Goal: Information Seeking & Learning: Learn about a topic

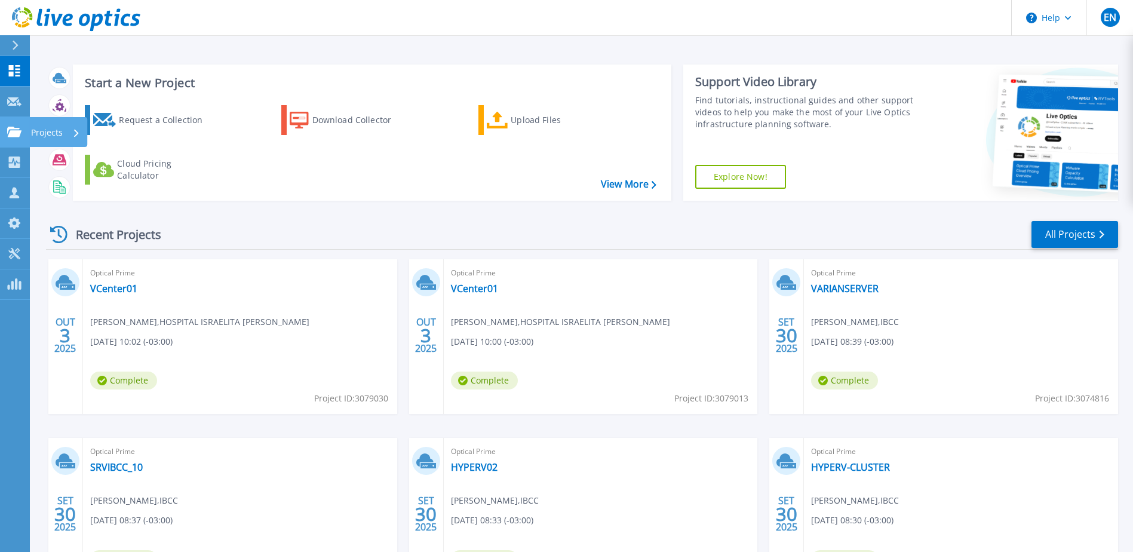
click at [14, 129] on icon at bounding box center [14, 132] width 14 height 10
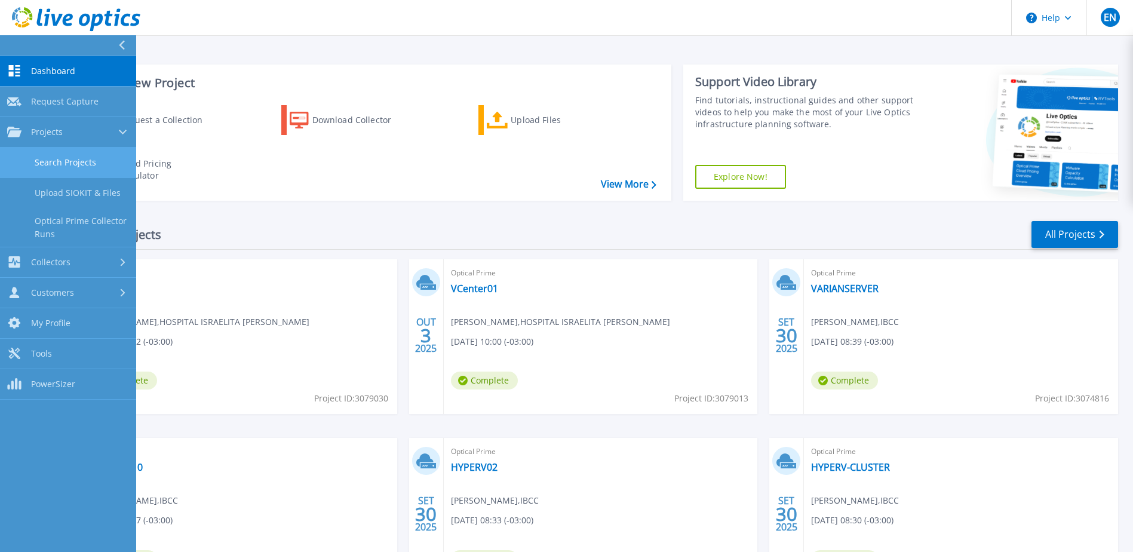
click at [44, 156] on link "Search Projects" at bounding box center [68, 163] width 136 height 30
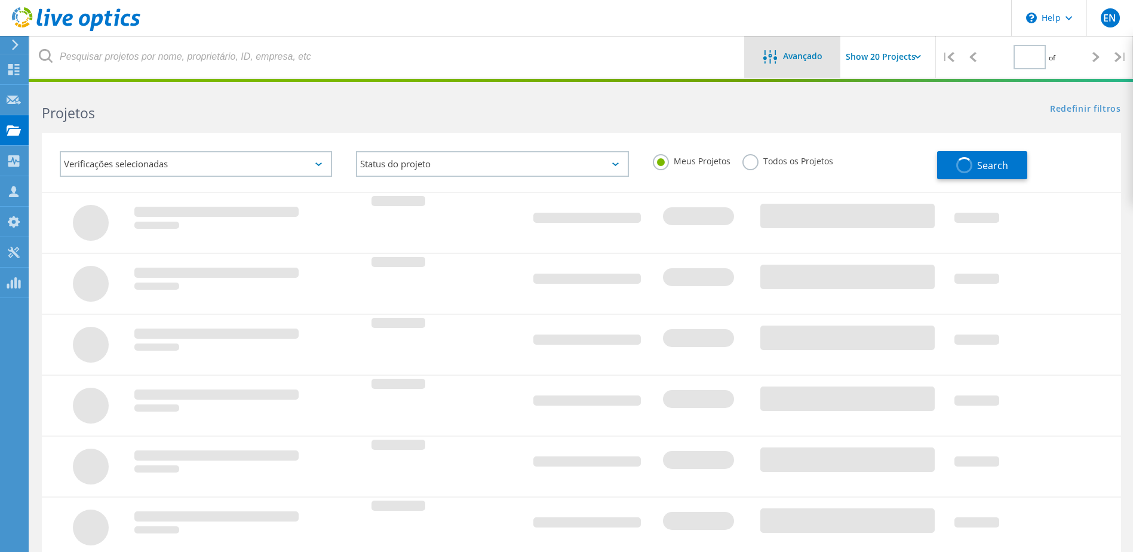
type input "1"
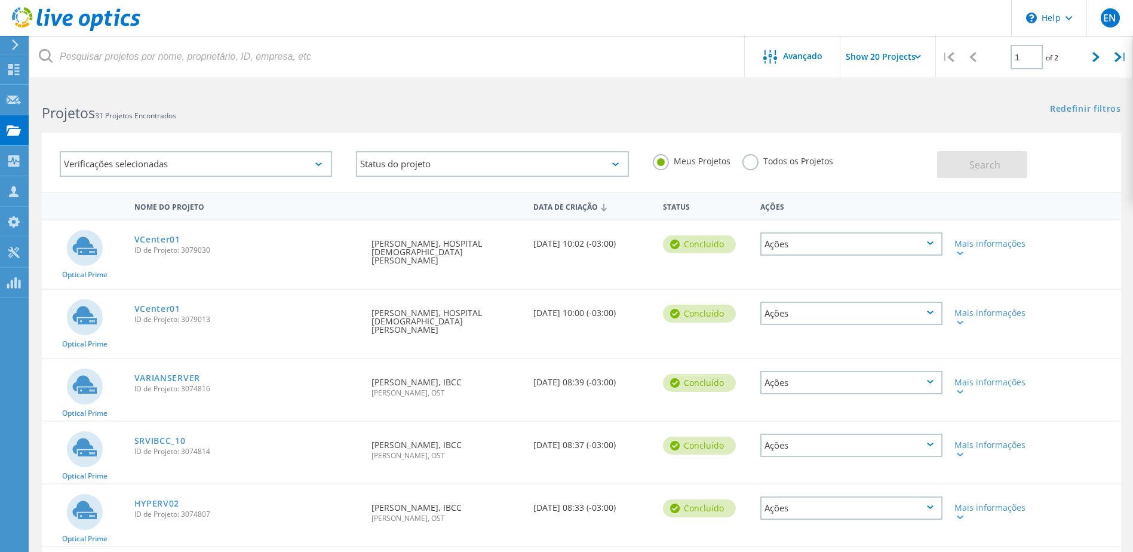
click at [863, 59] on input "Show 20 Projects" at bounding box center [900, 57] width 119 height 42
click at [869, 146] on div "Show 40 Projects" at bounding box center [900, 147] width 118 height 20
type input "Show 40 Projects"
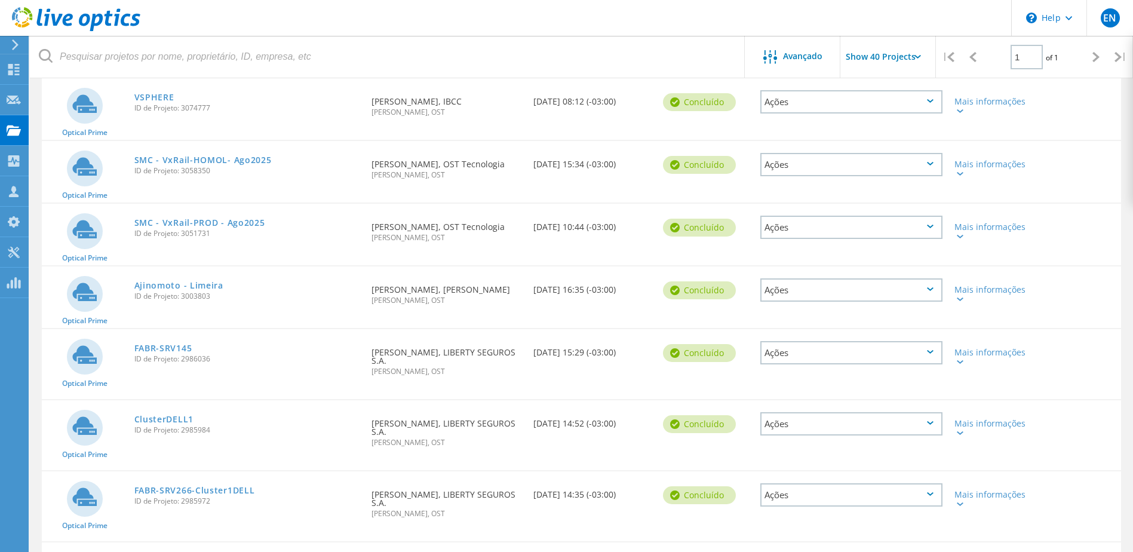
scroll to position [717, 0]
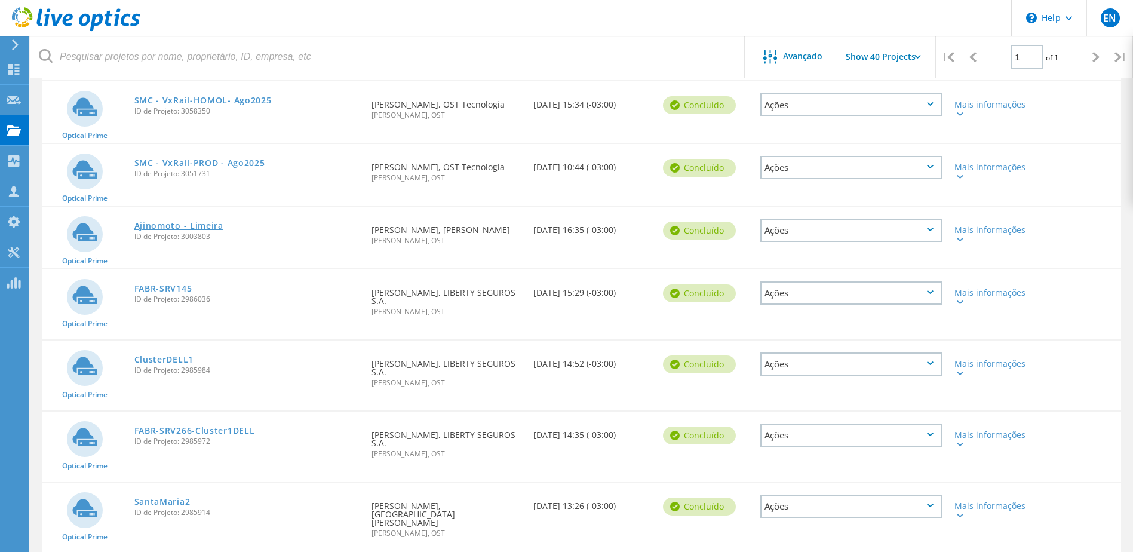
click at [167, 223] on link "Ajinomoto - Limeira" at bounding box center [178, 226] width 89 height 8
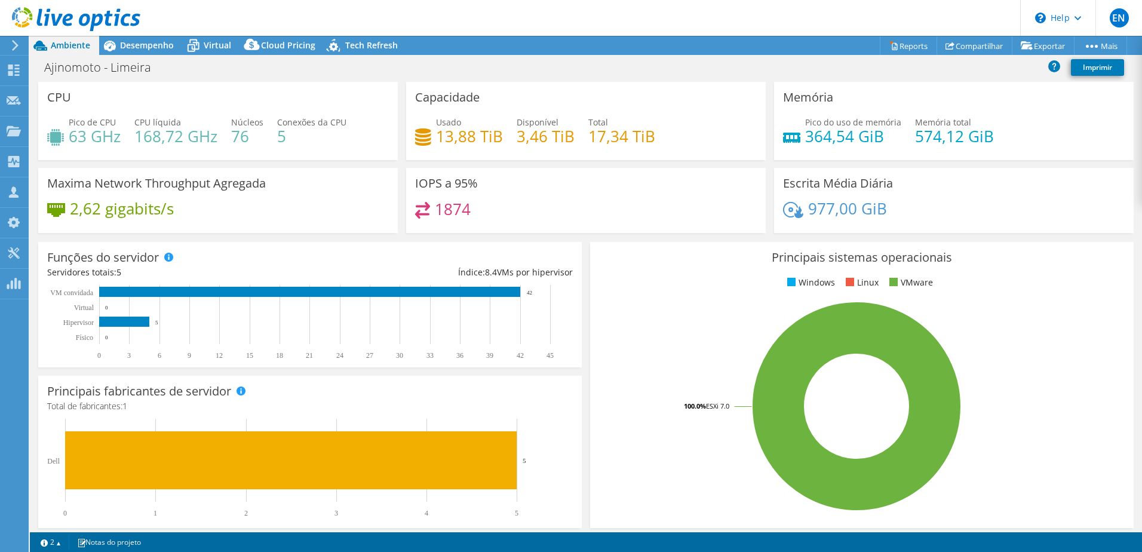
select select "USD"
click at [134, 41] on span "Desempenho" at bounding box center [147, 44] width 54 height 11
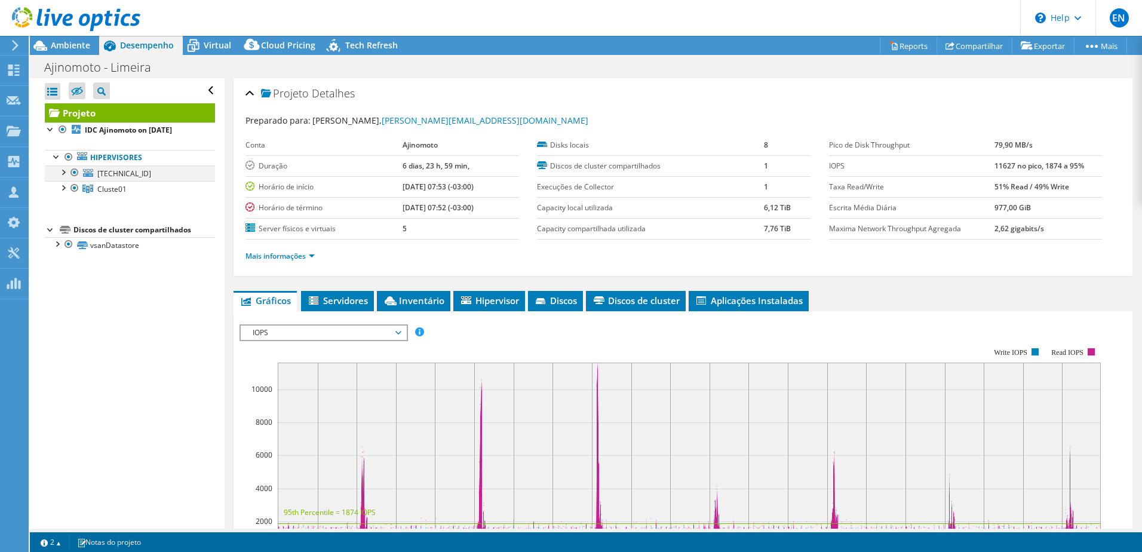
click at [63, 171] on div at bounding box center [63, 171] width 12 height 12
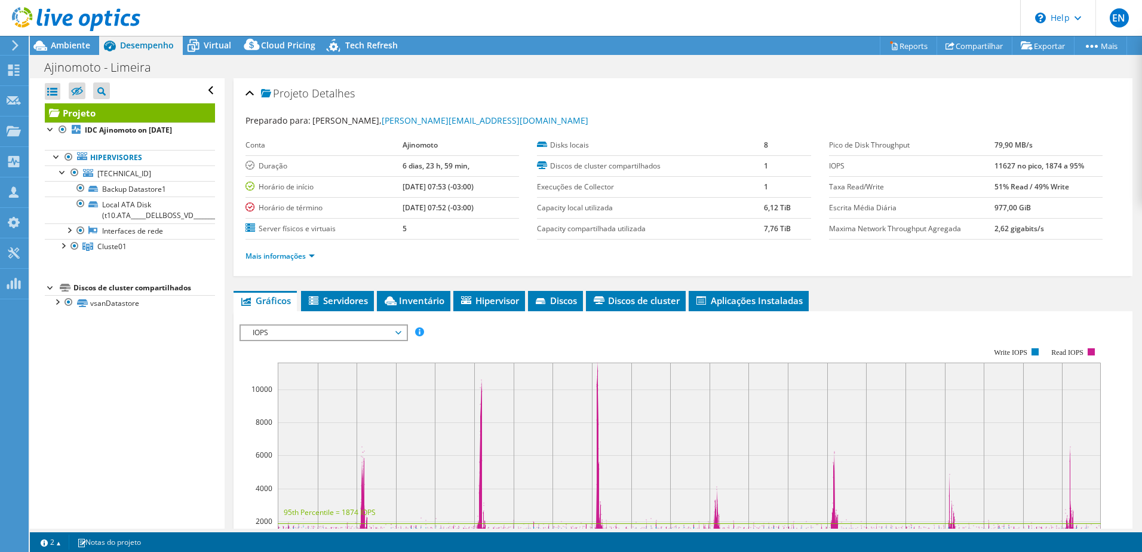
click at [68, 39] on div at bounding box center [70, 20] width 140 height 40
click at [70, 50] on span "Ambiente" at bounding box center [70, 44] width 39 height 11
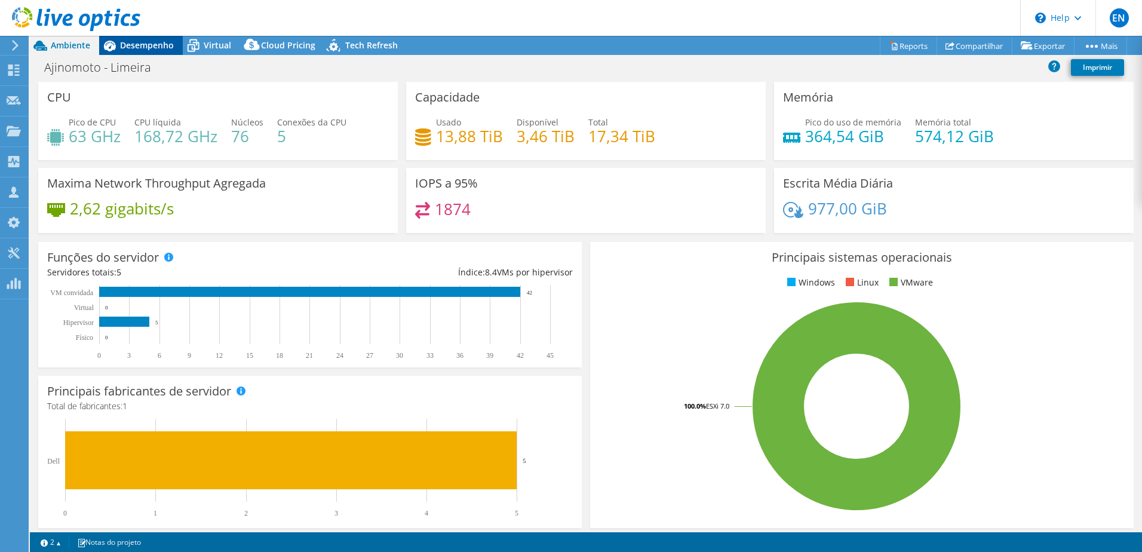
click at [142, 42] on span "Desempenho" at bounding box center [147, 44] width 54 height 11
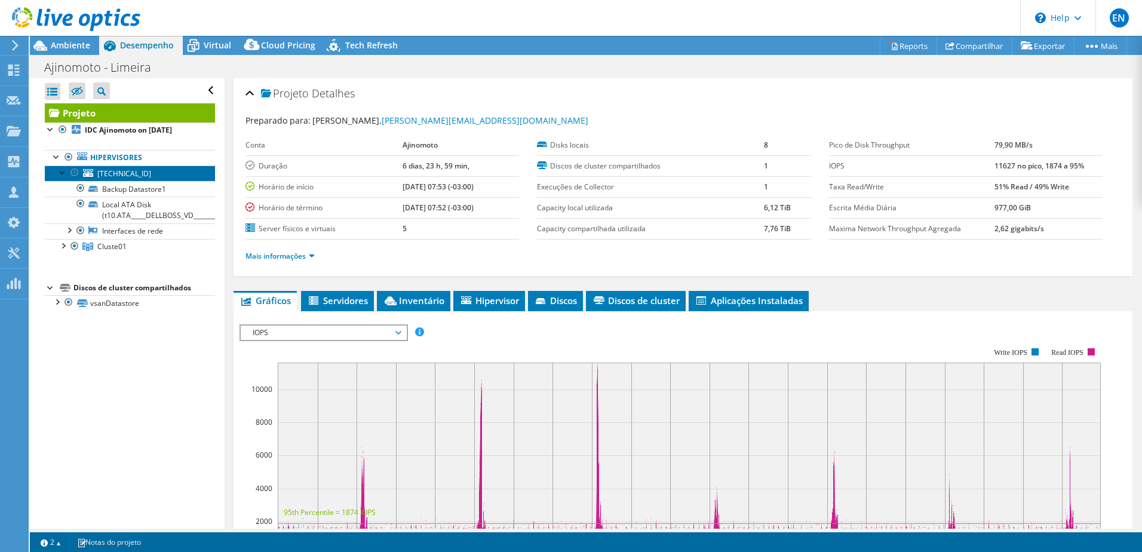
click at [114, 171] on span "[TECHNICAL_ID]" at bounding box center [124, 173] width 54 height 10
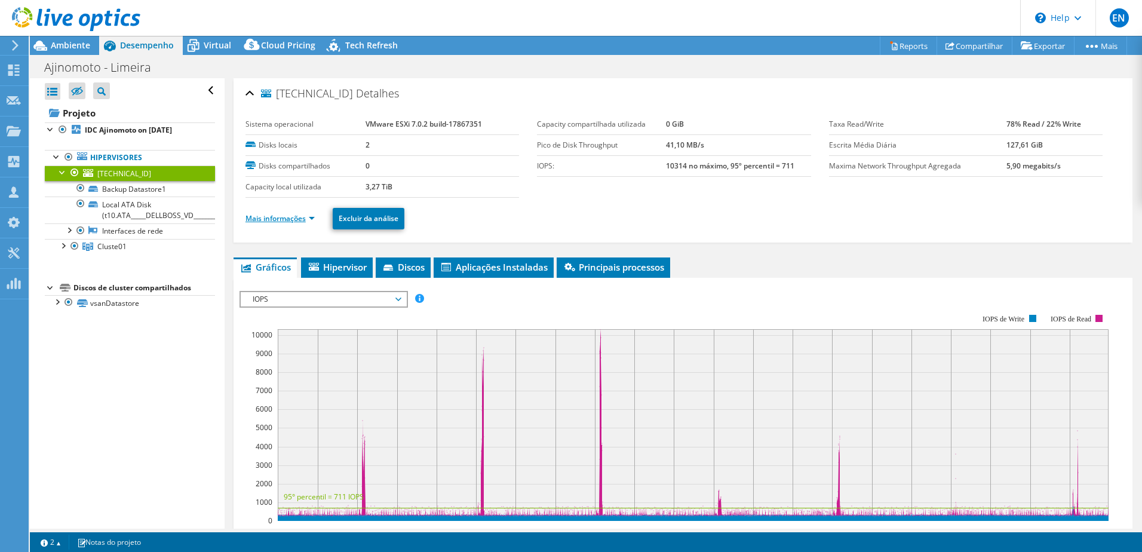
click at [268, 218] on link "Mais informações" at bounding box center [280, 218] width 69 height 10
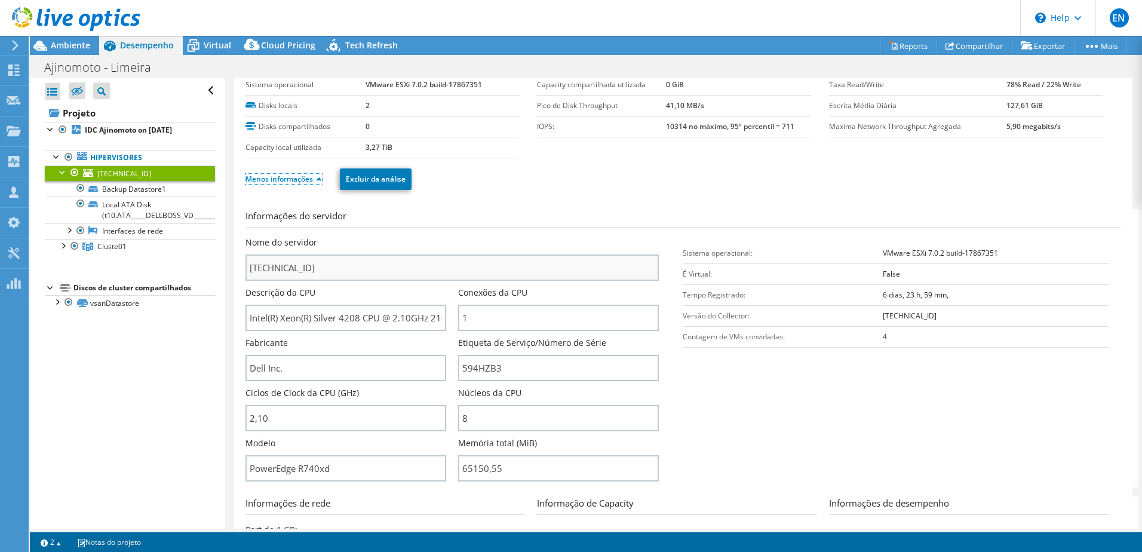
scroll to position [60, 0]
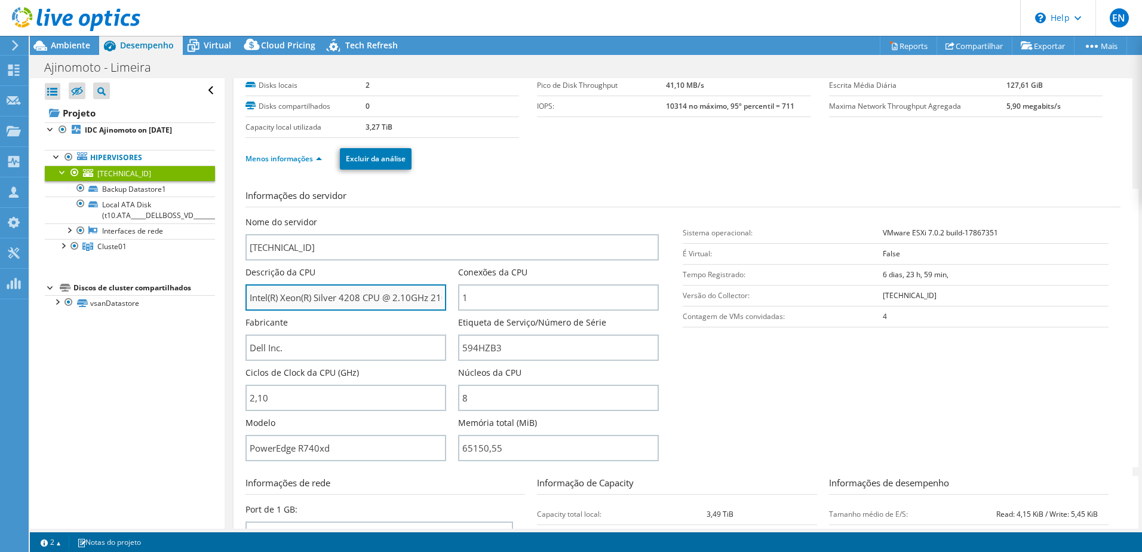
click at [300, 297] on input "Intel(R) Xeon(R) Silver 4208 CPU @ 2.10GHz 210 GHz" at bounding box center [346, 297] width 201 height 26
click at [320, 296] on input "Intel(R) Xeon(R) Silver 4208 CPU @ 2.10GHz 210 GHz" at bounding box center [346, 297] width 201 height 26
click at [59, 172] on div at bounding box center [63, 171] width 12 height 12
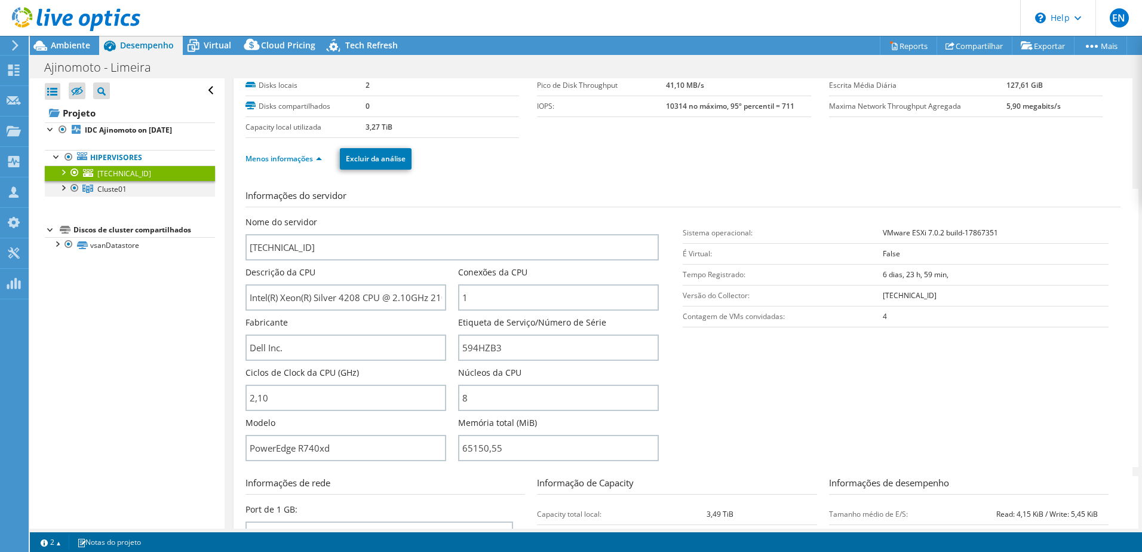
click at [63, 188] on div at bounding box center [63, 187] width 12 height 12
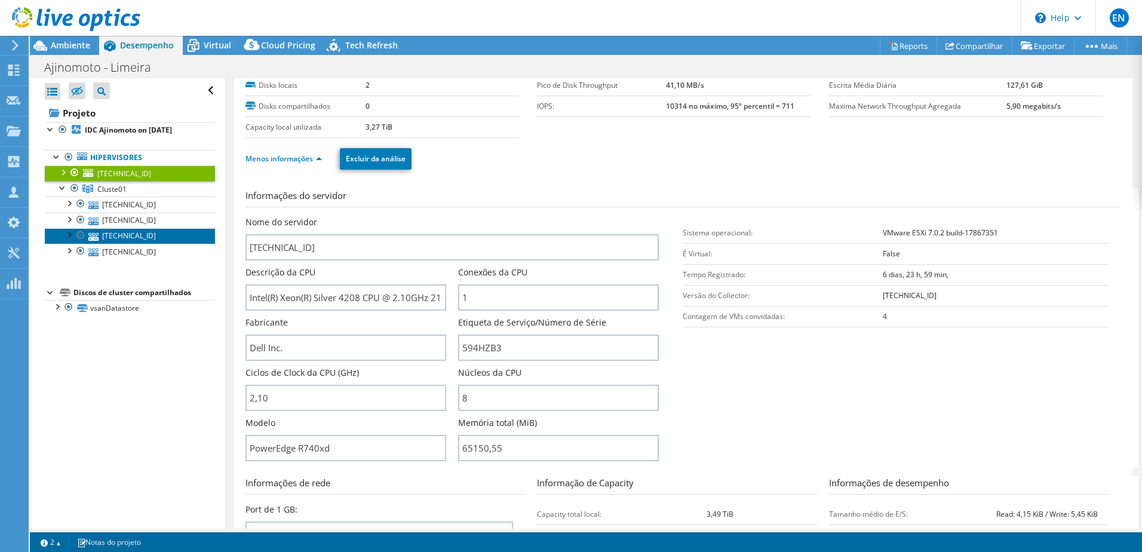
click at [124, 233] on link "[TECHNICAL_ID]" at bounding box center [130, 236] width 170 height 16
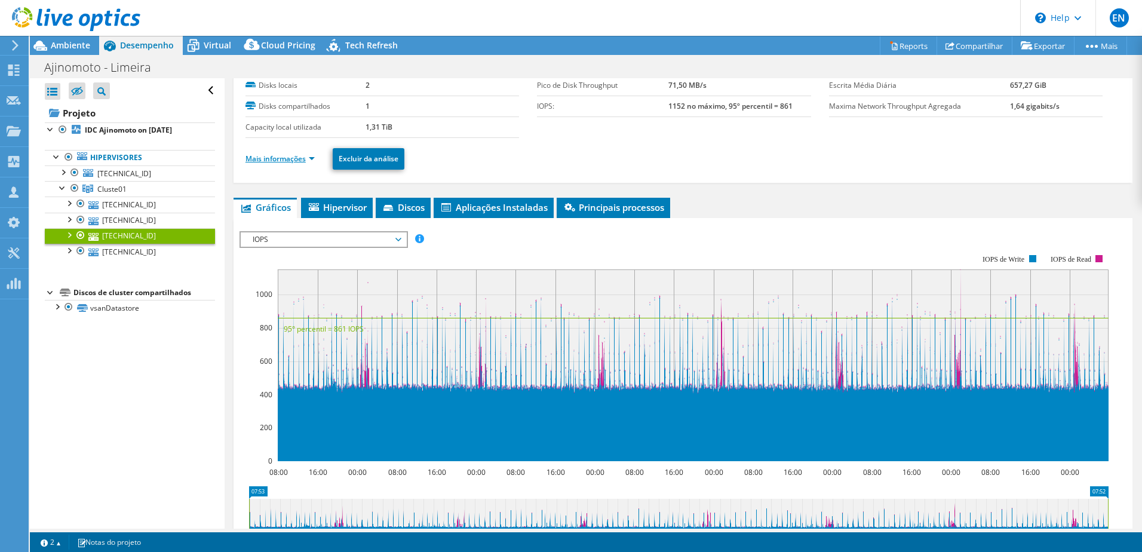
click at [266, 160] on link "Mais informações" at bounding box center [280, 159] width 69 height 10
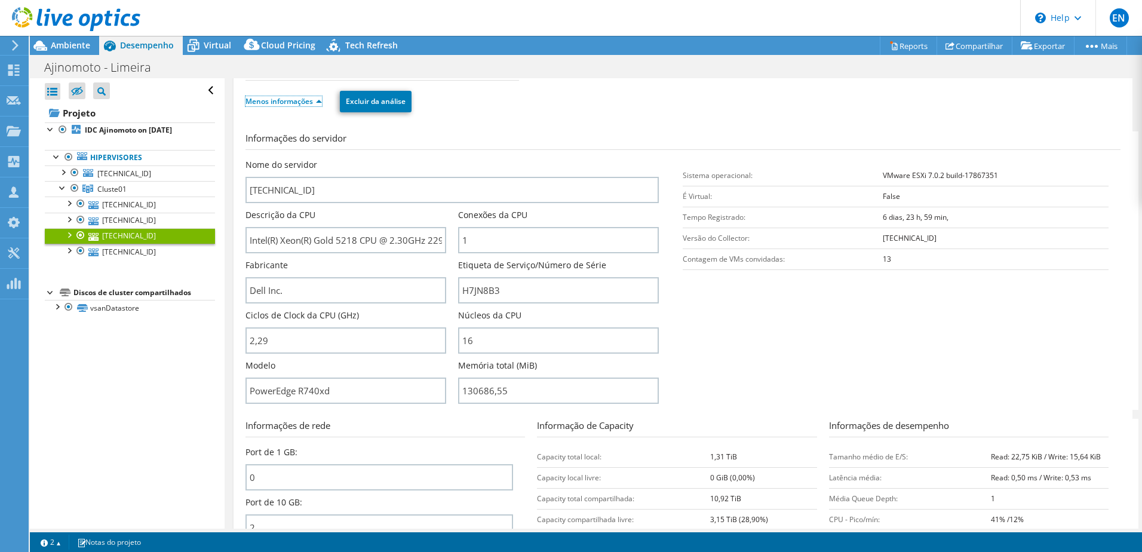
scroll to position [119, 0]
click at [67, 173] on div at bounding box center [63, 171] width 12 height 12
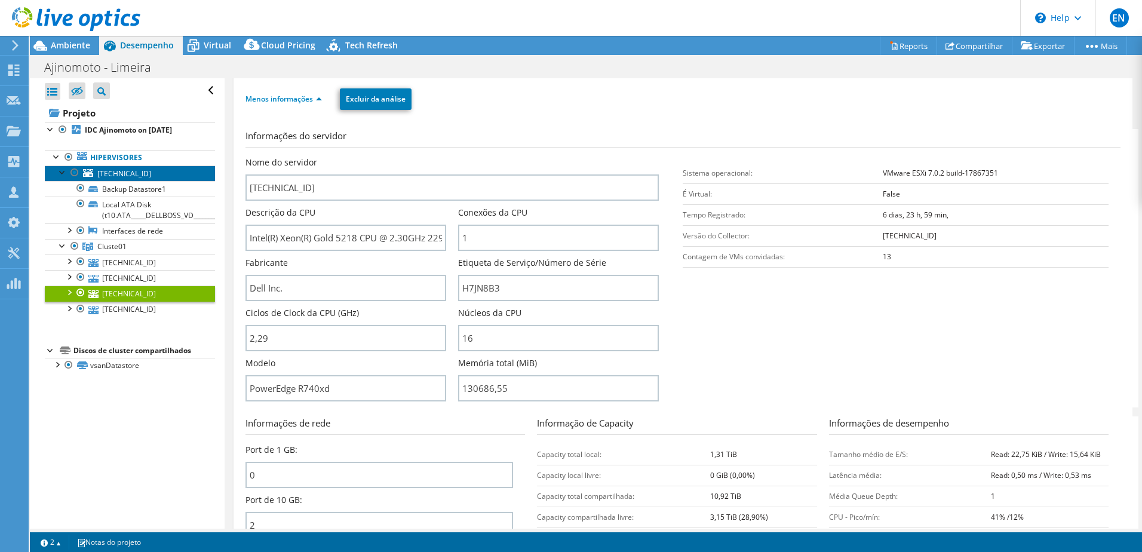
click at [133, 174] on span "[TECHNICAL_ID]" at bounding box center [124, 173] width 54 height 10
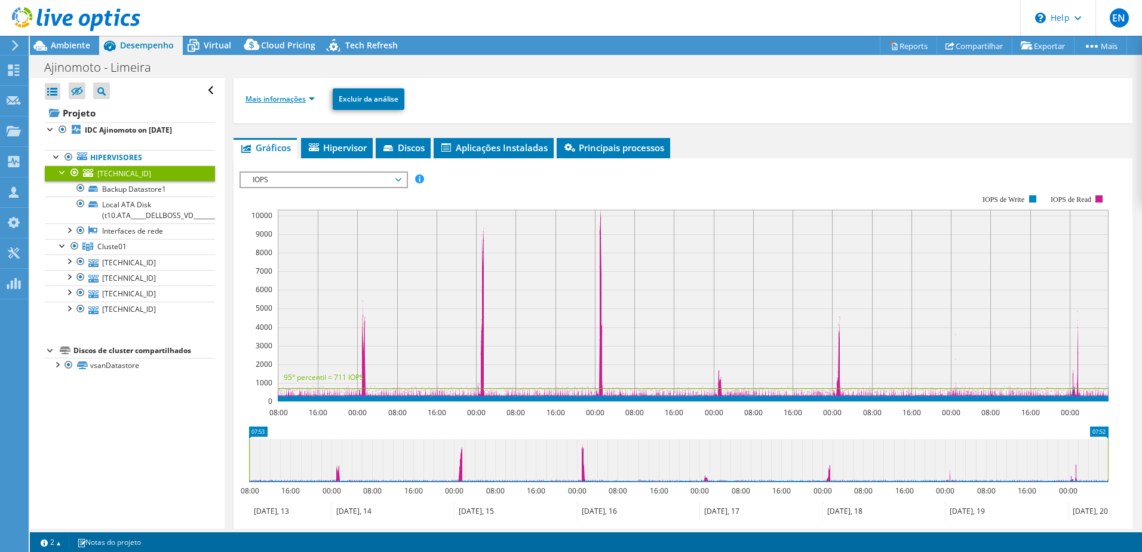
click at [269, 95] on link "Mais informações" at bounding box center [280, 99] width 69 height 10
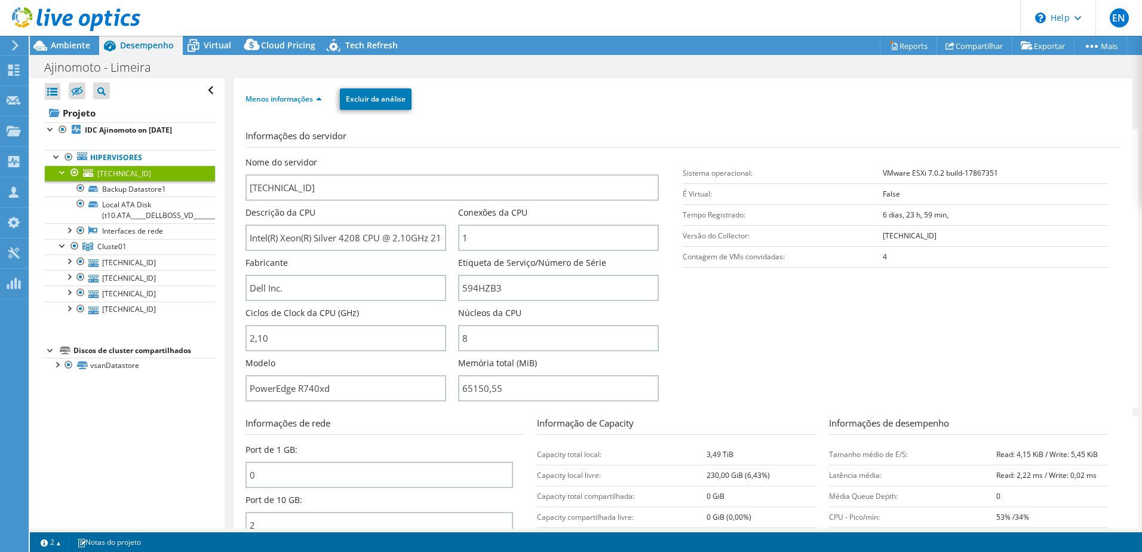
click at [60, 171] on div at bounding box center [63, 171] width 12 height 12
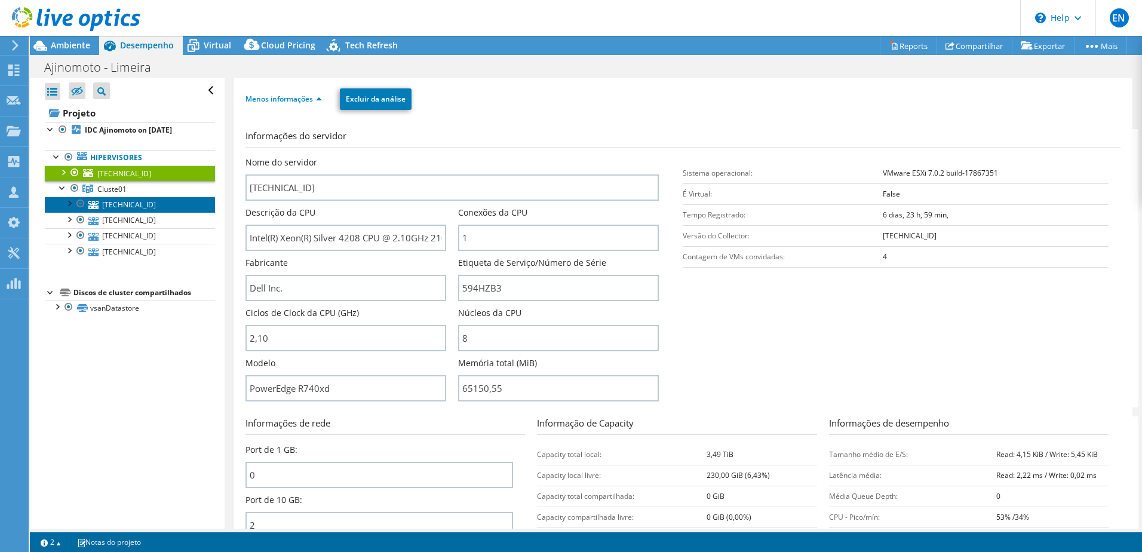
click at [118, 203] on link "[TECHNICAL_ID]" at bounding box center [130, 205] width 170 height 16
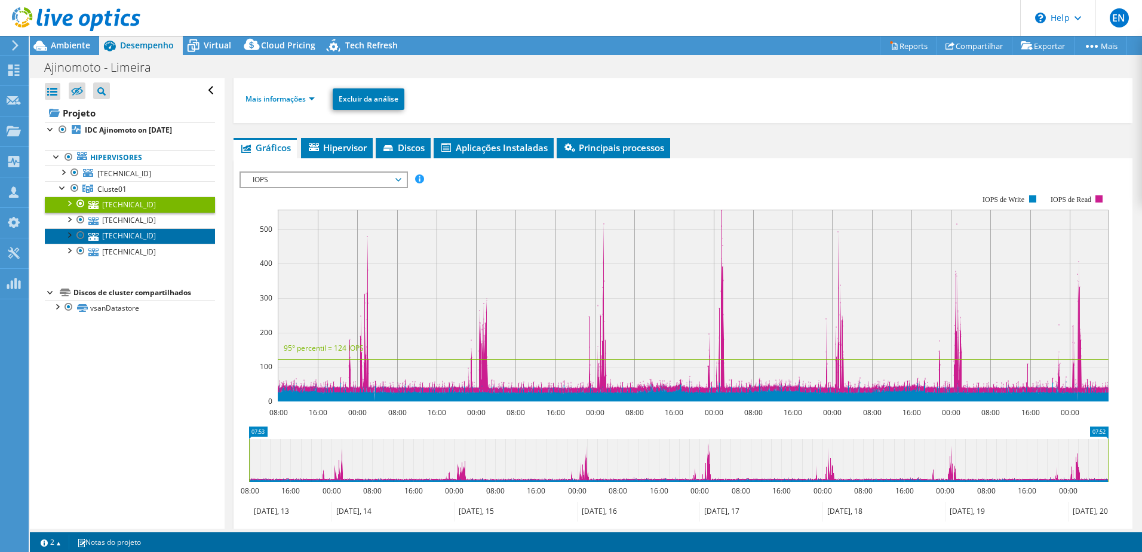
click at [120, 233] on link "[TECHNICAL_ID]" at bounding box center [130, 236] width 170 height 16
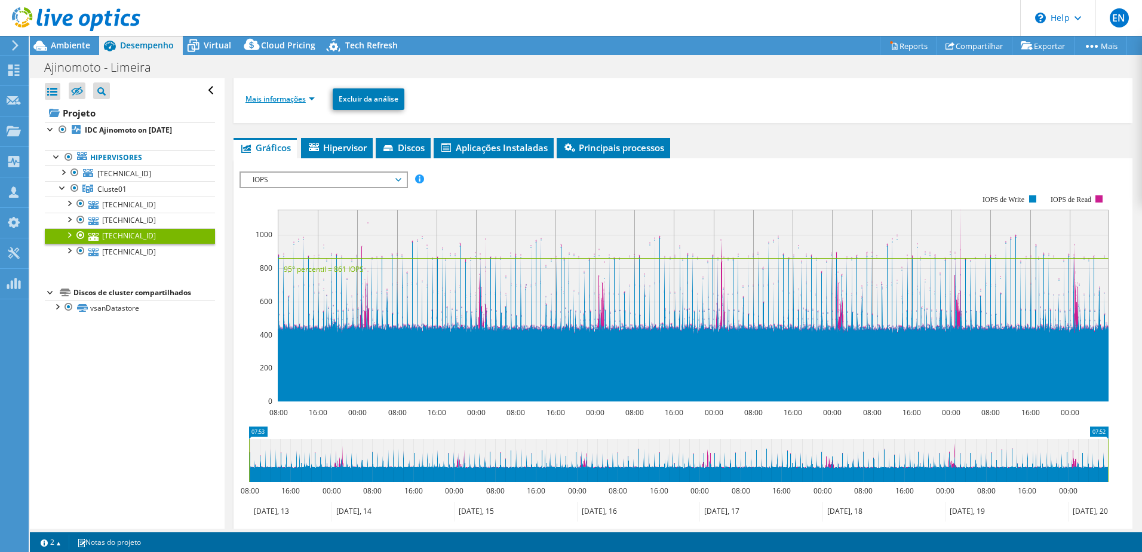
click at [265, 99] on link "Mais informações" at bounding box center [280, 99] width 69 height 10
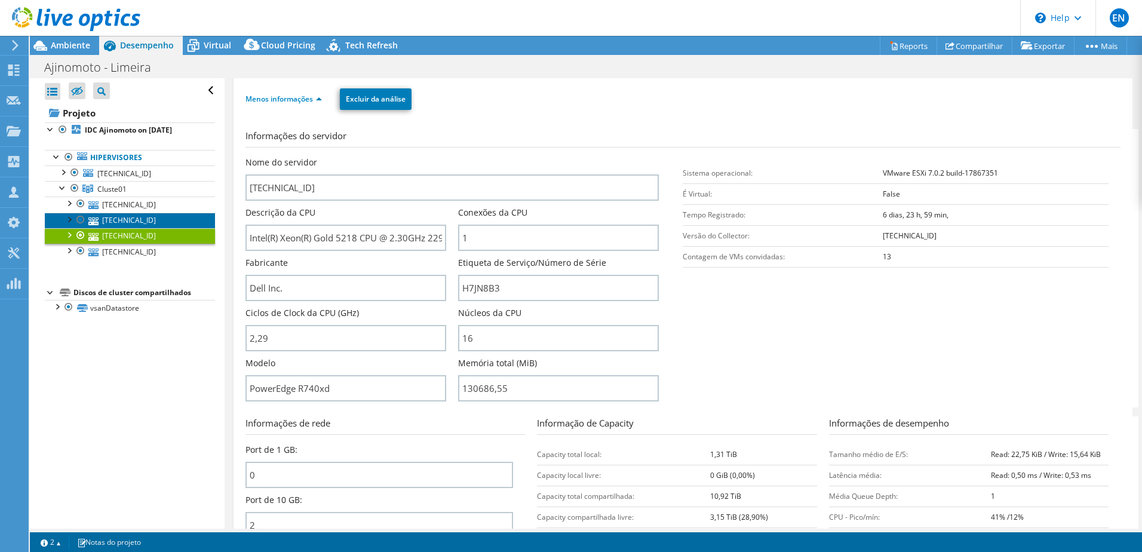
click at [136, 217] on link "[TECHNICAL_ID]" at bounding box center [130, 221] width 170 height 16
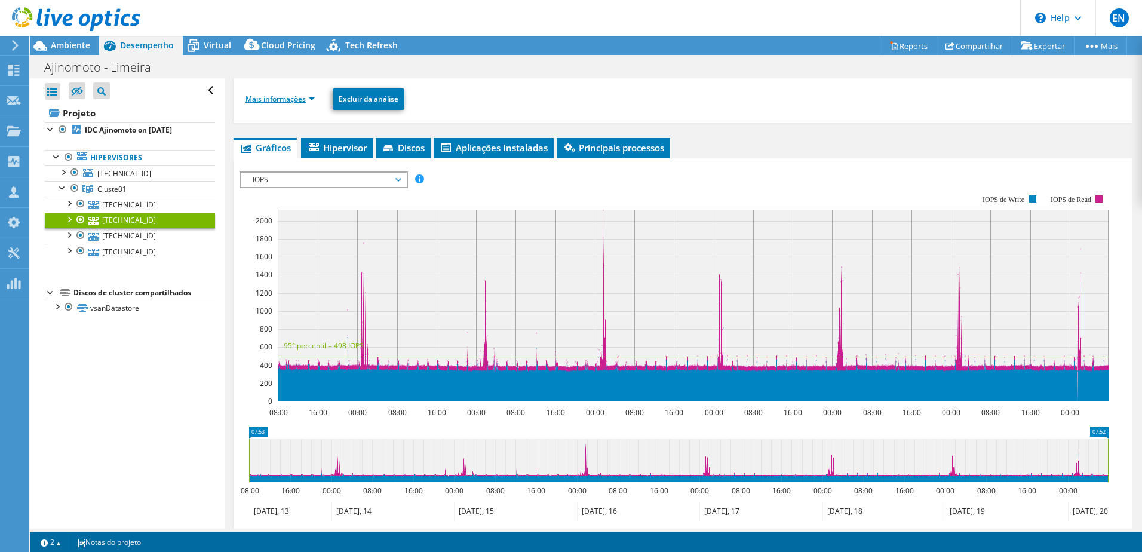
click at [255, 99] on link "Mais informações" at bounding box center [280, 99] width 69 height 10
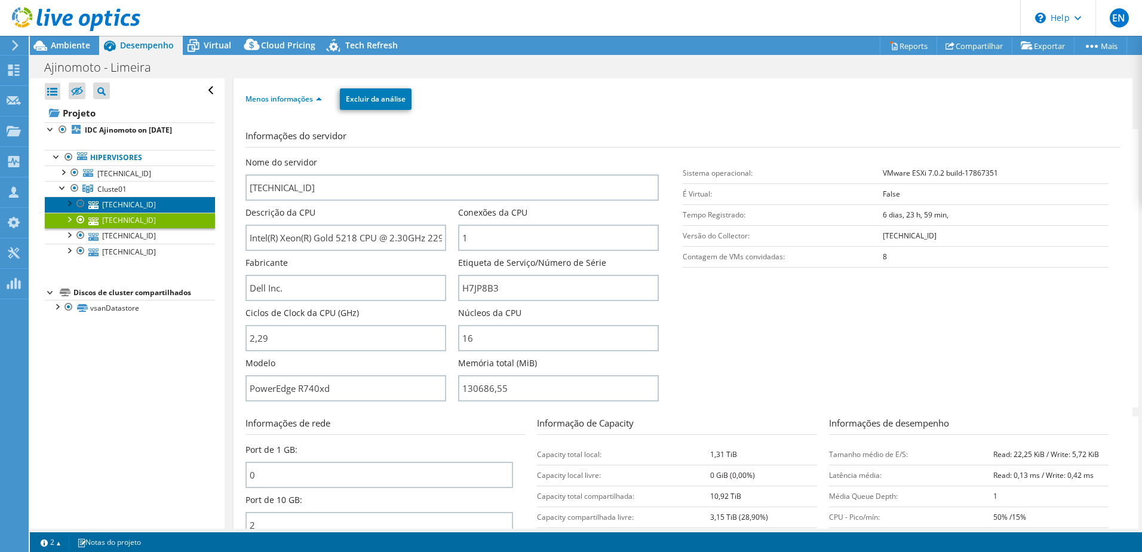
click at [125, 204] on link "[TECHNICAL_ID]" at bounding box center [130, 205] width 170 height 16
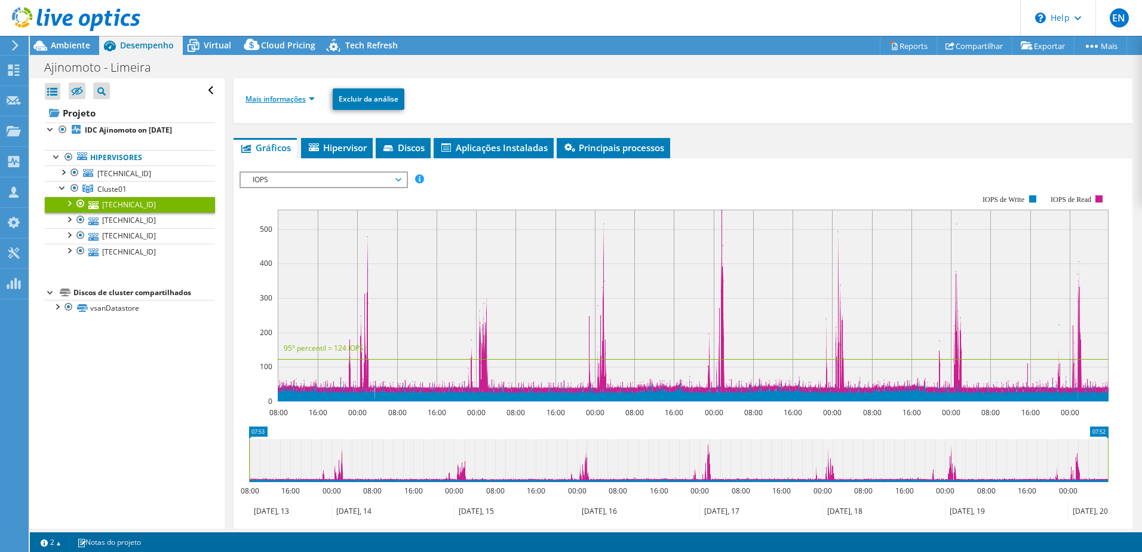
click at [262, 101] on link "Mais informações" at bounding box center [280, 99] width 69 height 10
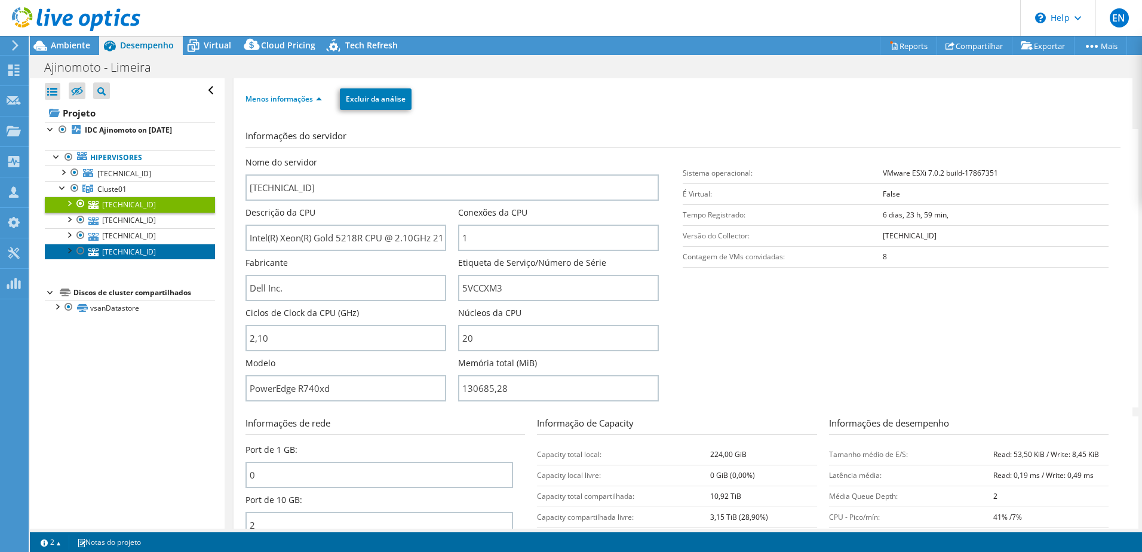
click at [122, 250] on link "[TECHNICAL_ID]" at bounding box center [130, 252] width 170 height 16
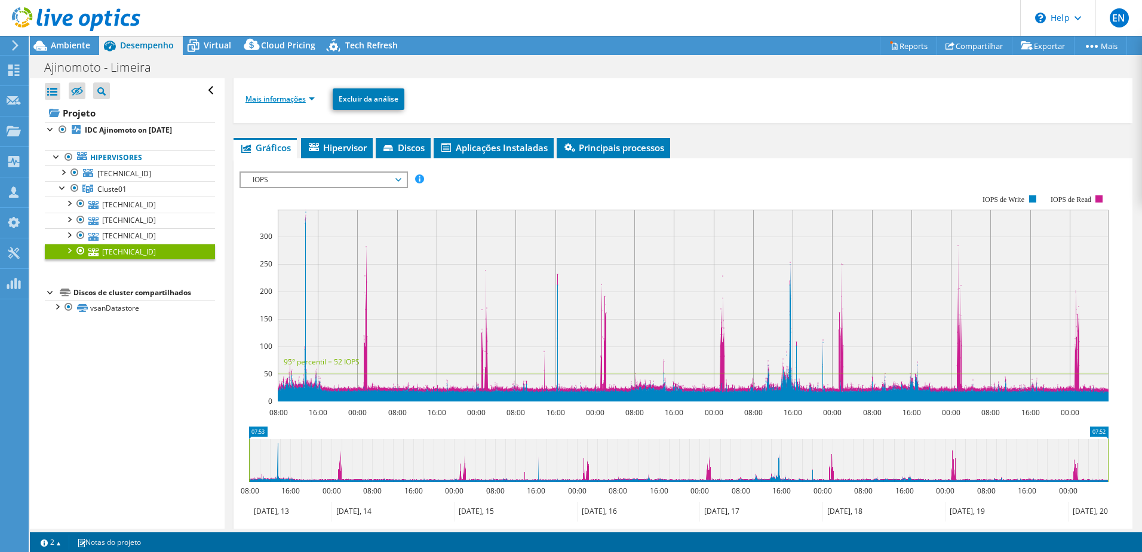
click at [263, 98] on link "Mais informações" at bounding box center [280, 99] width 69 height 10
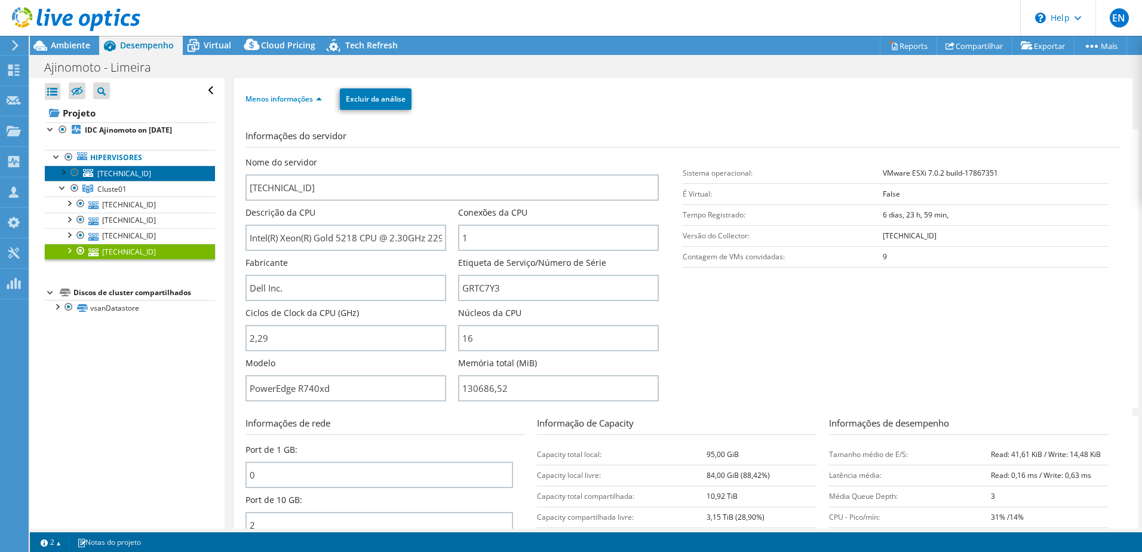
click at [126, 170] on span "[TECHNICAL_ID]" at bounding box center [124, 173] width 54 height 10
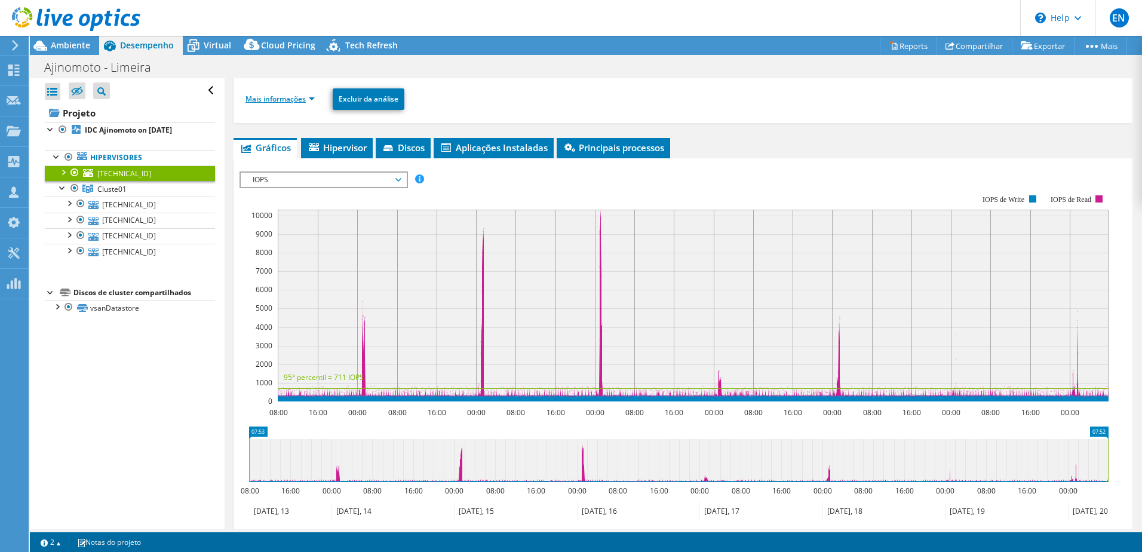
click at [265, 100] on link "Mais informações" at bounding box center [280, 99] width 69 height 10
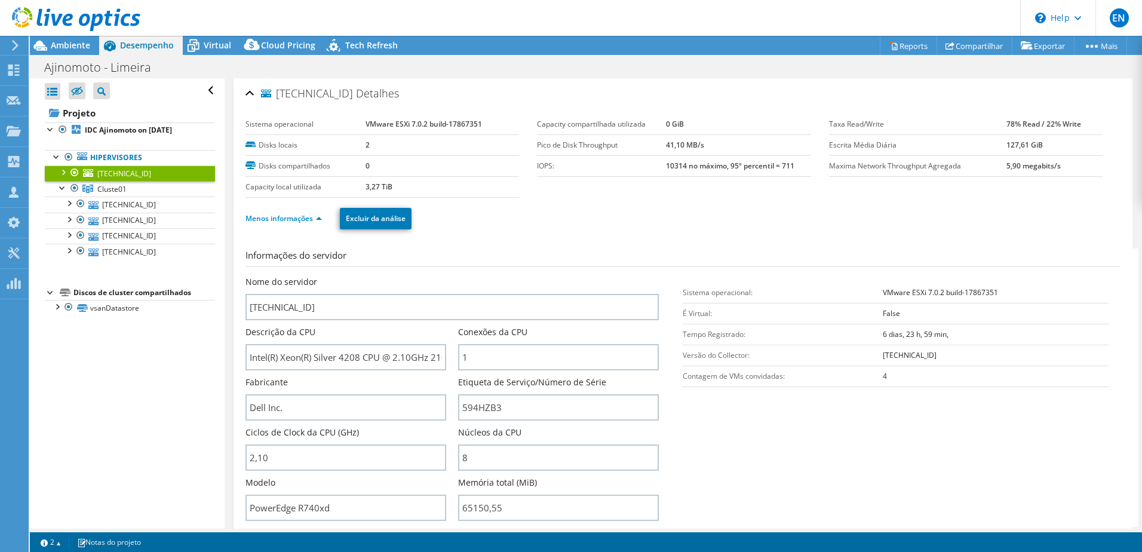
select select "USD"
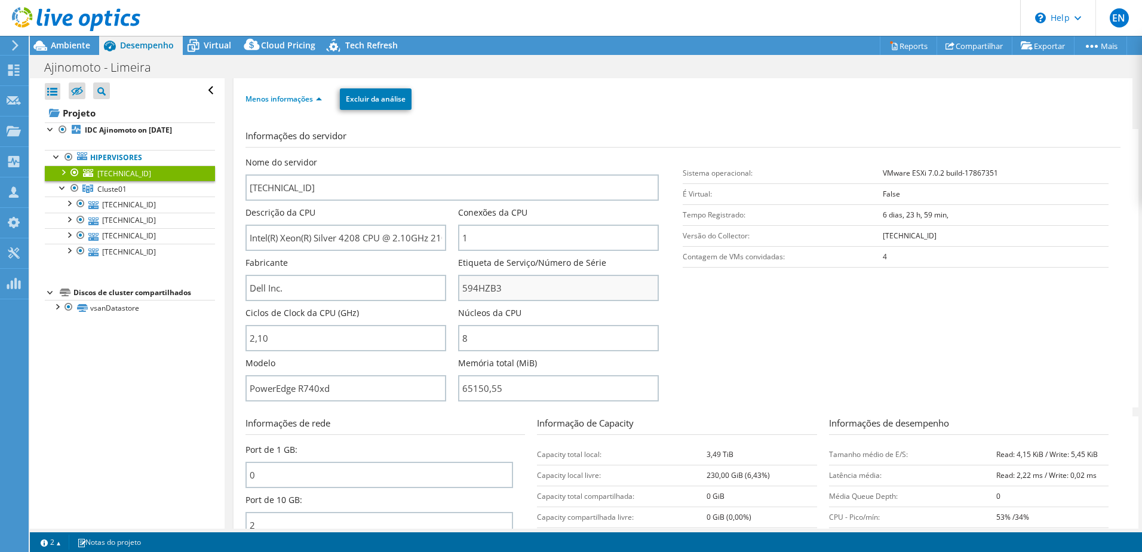
scroll to position [60, 0]
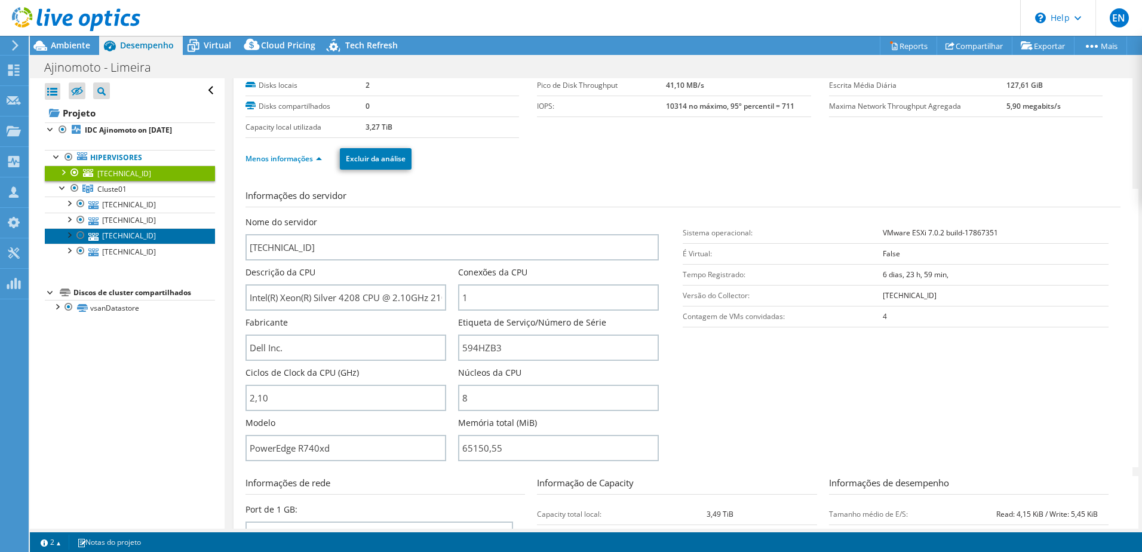
click at [111, 231] on link "[TECHNICAL_ID]" at bounding box center [130, 236] width 170 height 16
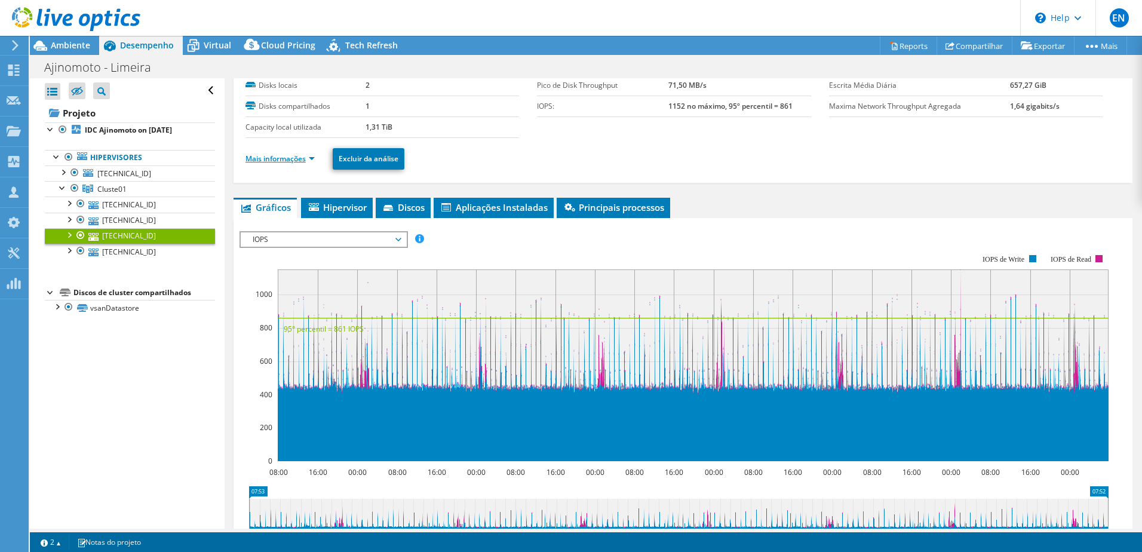
click at [258, 159] on link "Mais informações" at bounding box center [280, 159] width 69 height 10
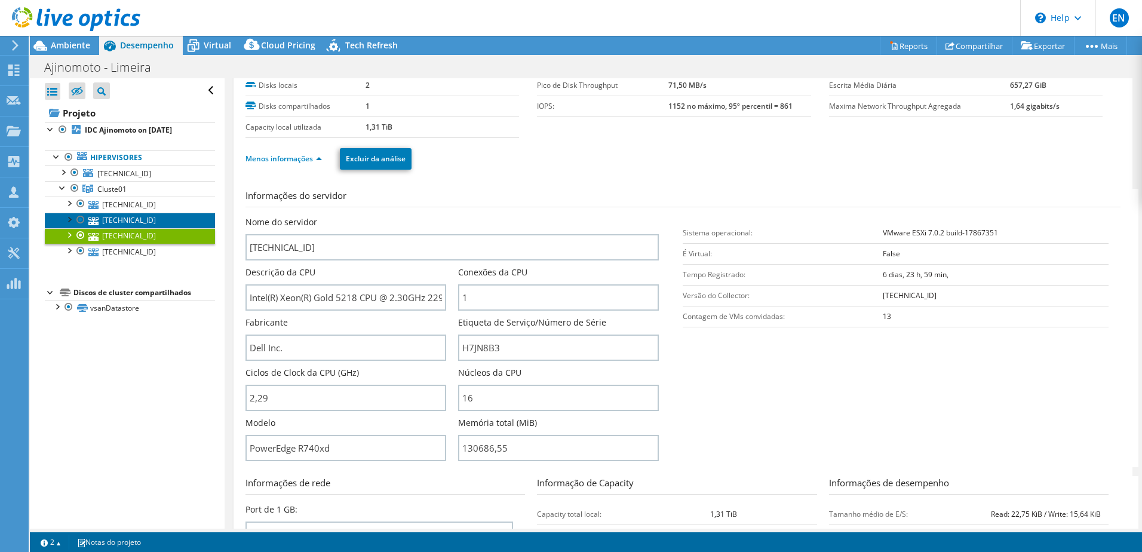
click at [124, 218] on link "[TECHNICAL_ID]" at bounding box center [130, 221] width 170 height 16
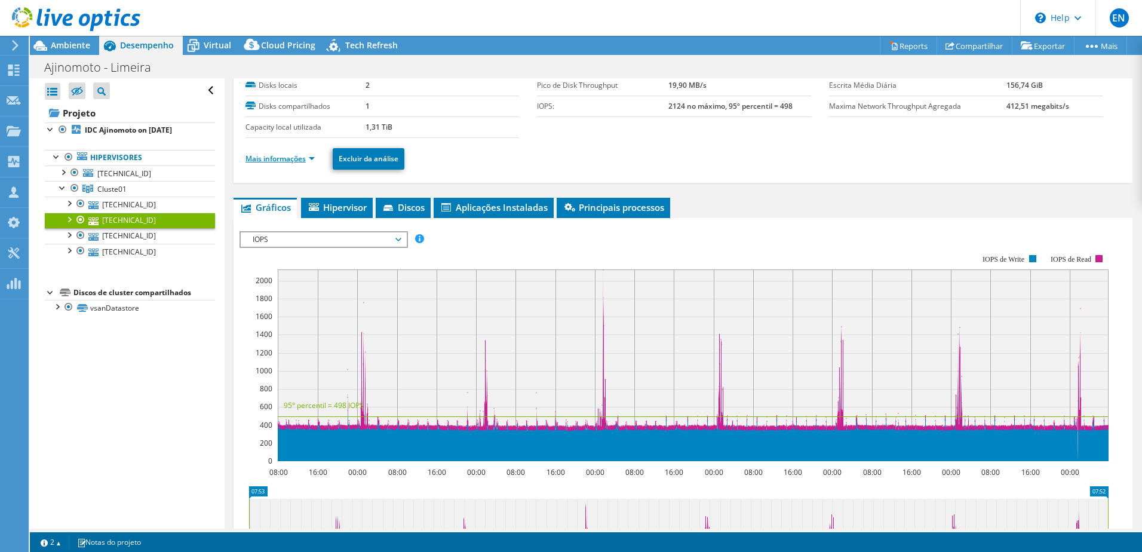
click at [269, 157] on link "Mais informações" at bounding box center [280, 159] width 69 height 10
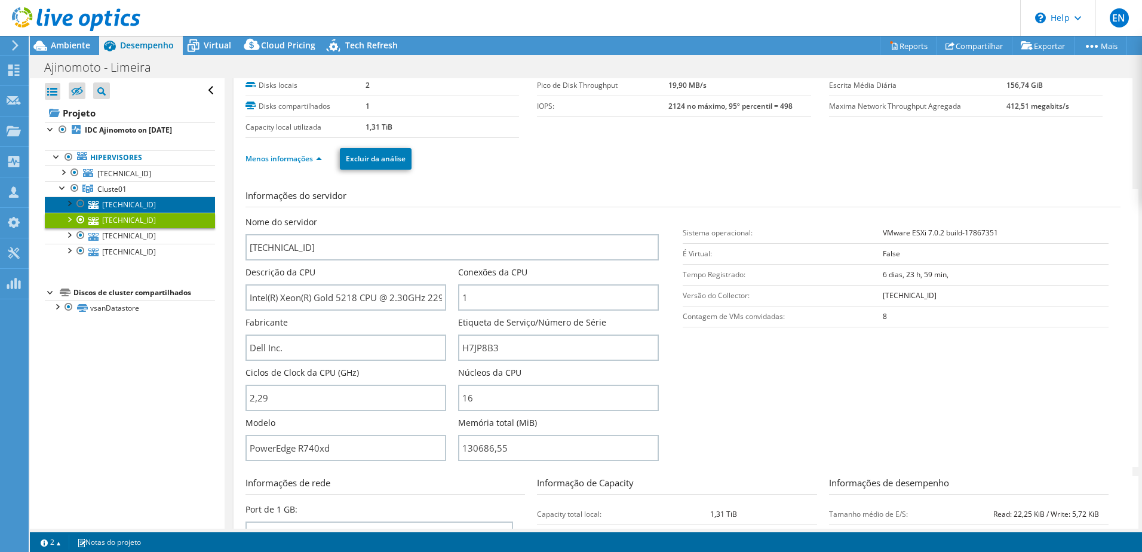
click at [119, 200] on link "[TECHNICAL_ID]" at bounding box center [130, 205] width 170 height 16
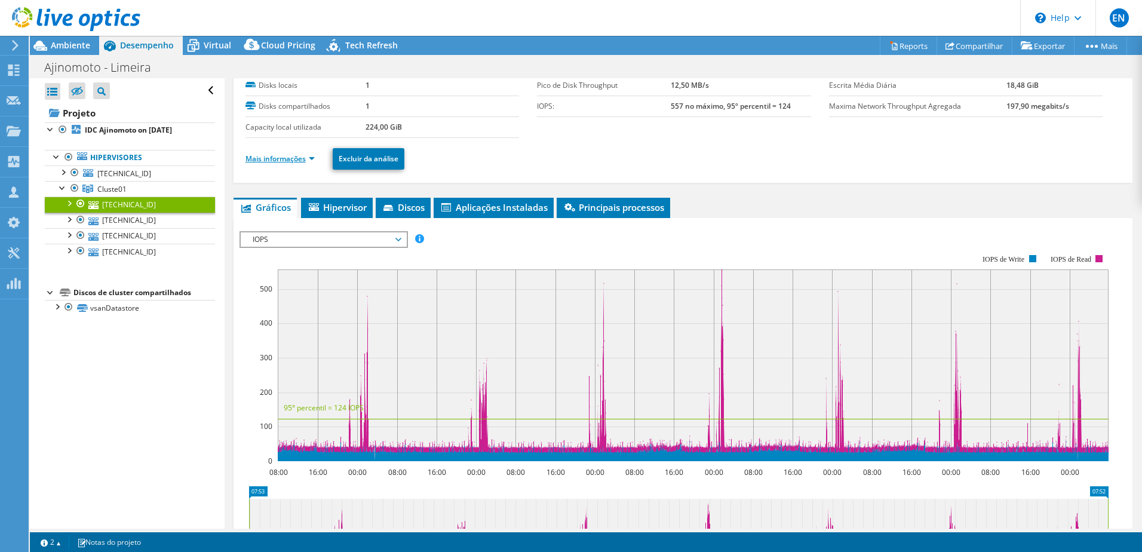
click at [274, 158] on link "Mais informações" at bounding box center [280, 159] width 69 height 10
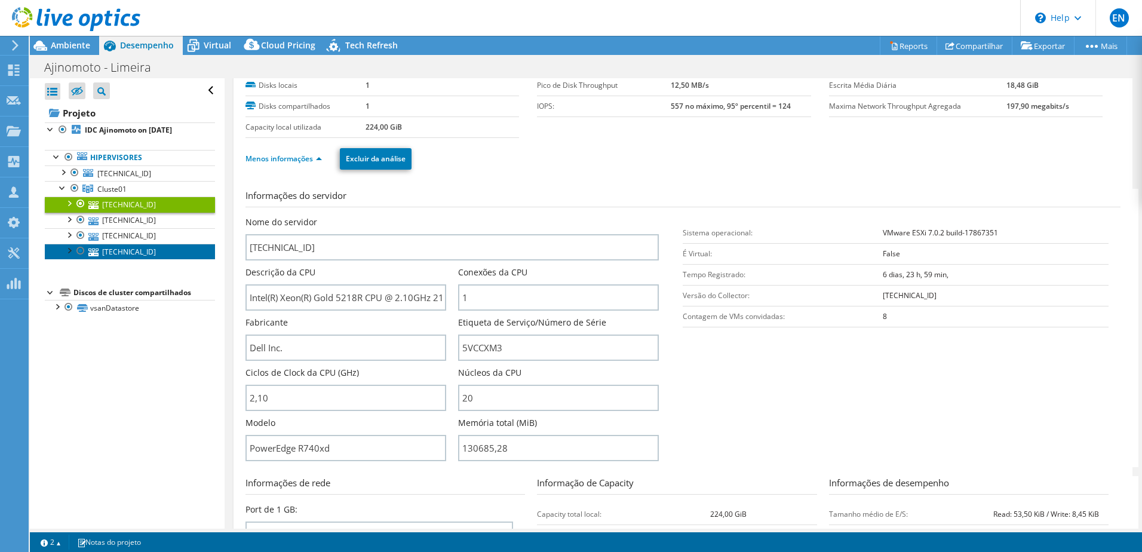
click at [121, 248] on link "[TECHNICAL_ID]" at bounding box center [130, 252] width 170 height 16
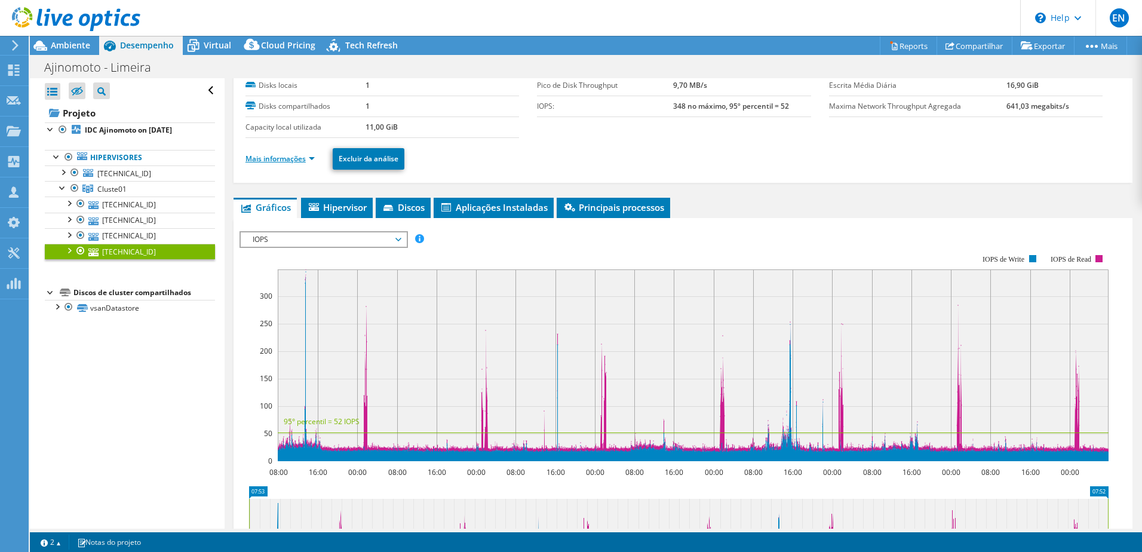
click at [264, 154] on link "Mais informações" at bounding box center [280, 159] width 69 height 10
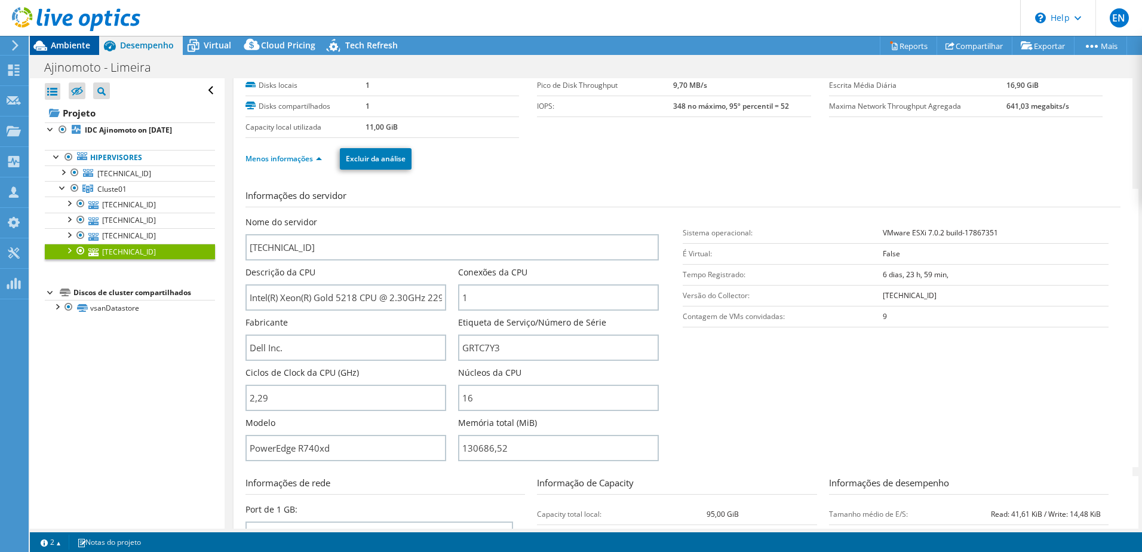
click at [68, 44] on span "Ambiente" at bounding box center [70, 44] width 39 height 11
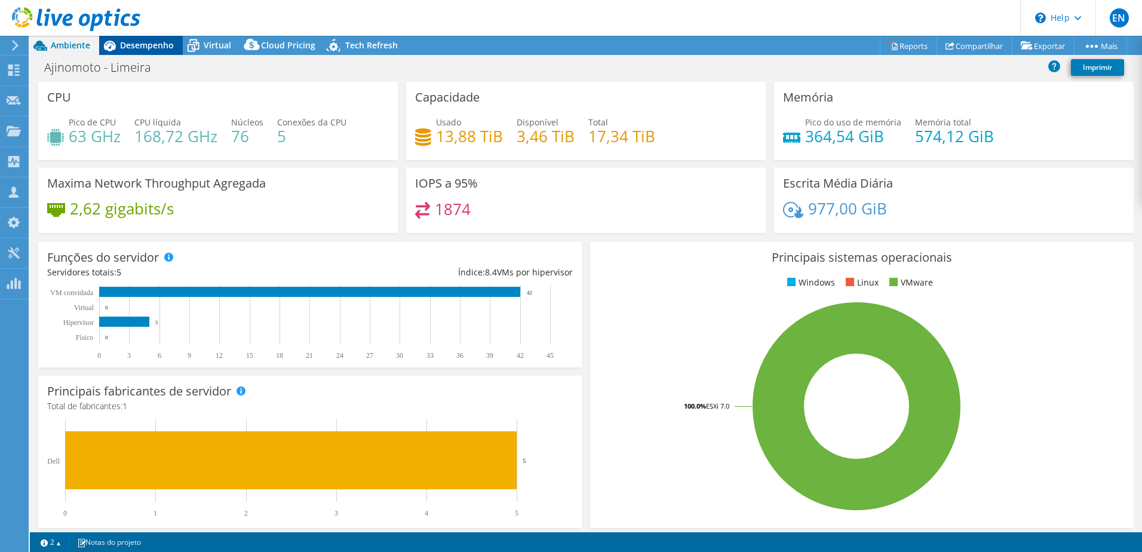
click at [139, 45] on span "Desempenho" at bounding box center [147, 44] width 54 height 11
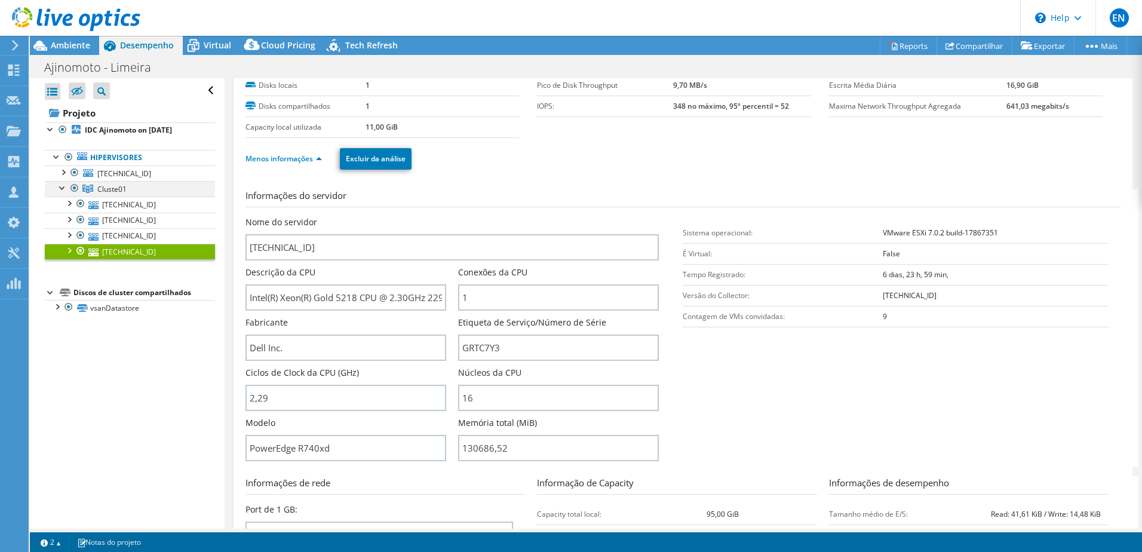
click at [62, 188] on div at bounding box center [63, 187] width 12 height 12
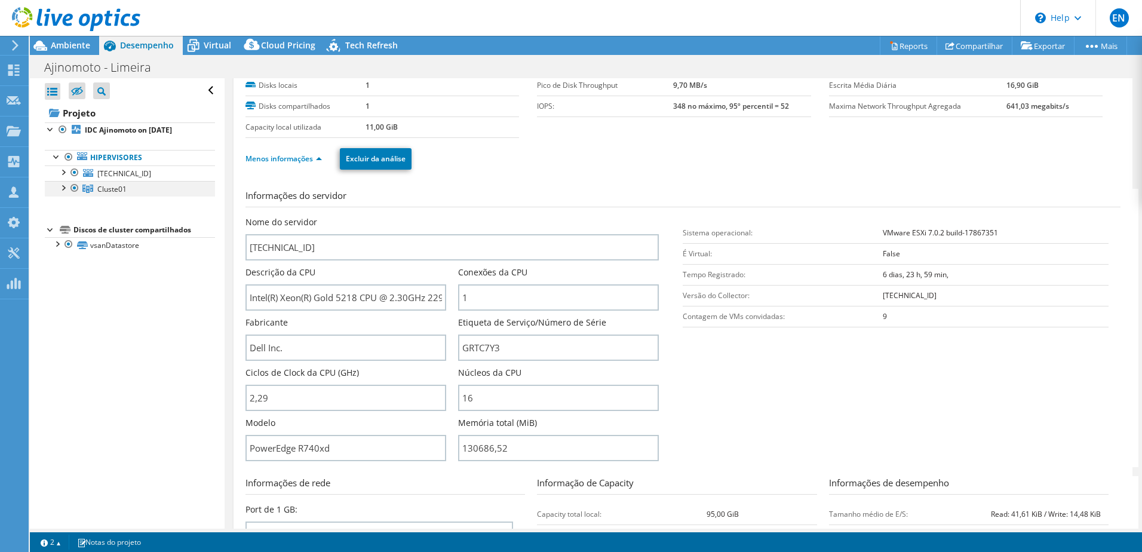
click at [63, 188] on div at bounding box center [63, 187] width 12 height 12
